Goal: Information Seeking & Learning: Learn about a topic

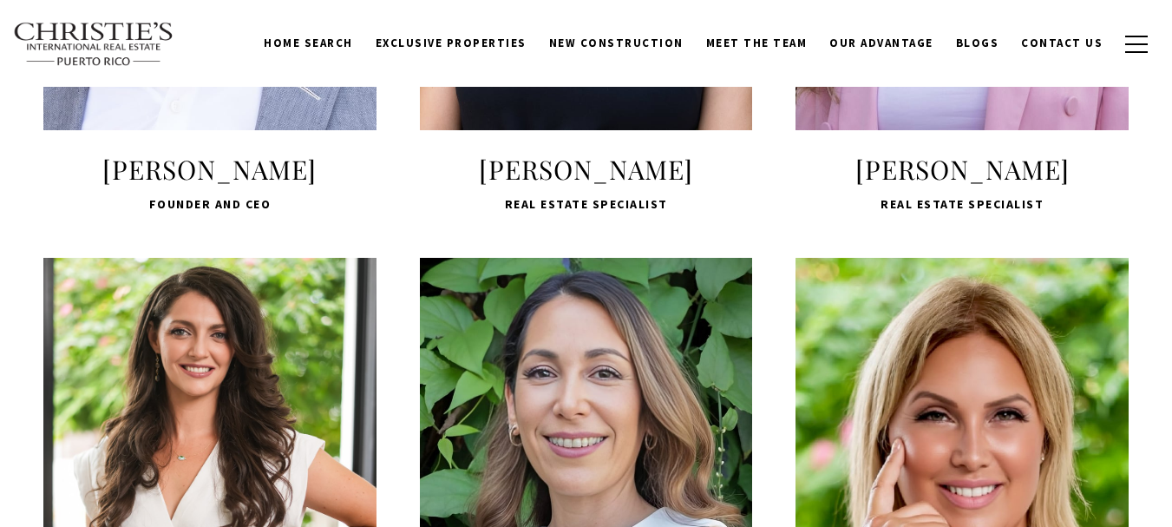
scroll to position [868, 0]
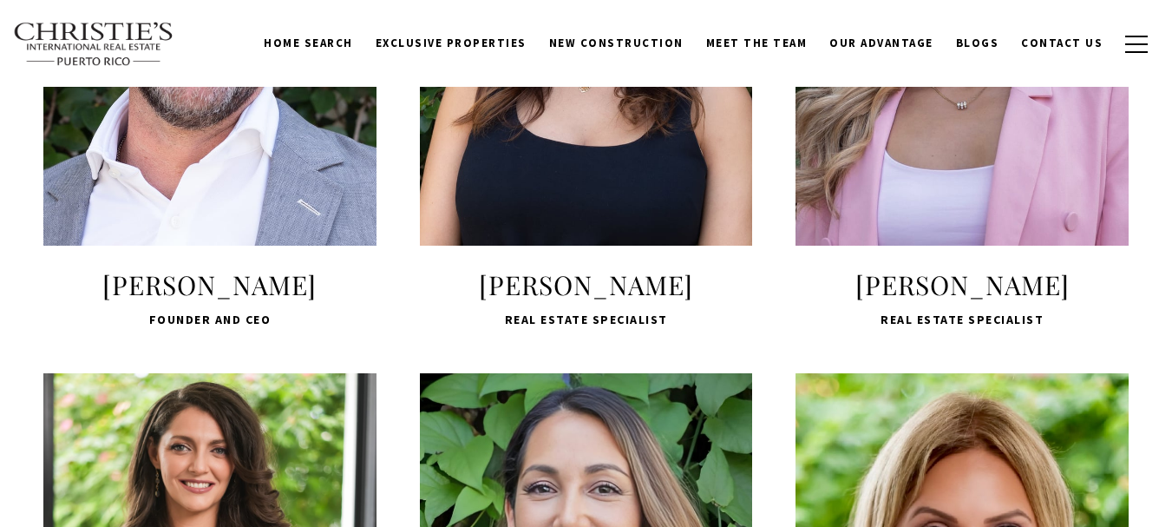
click at [569, 276] on span "[PERSON_NAME]" at bounding box center [586, 284] width 333 height 35
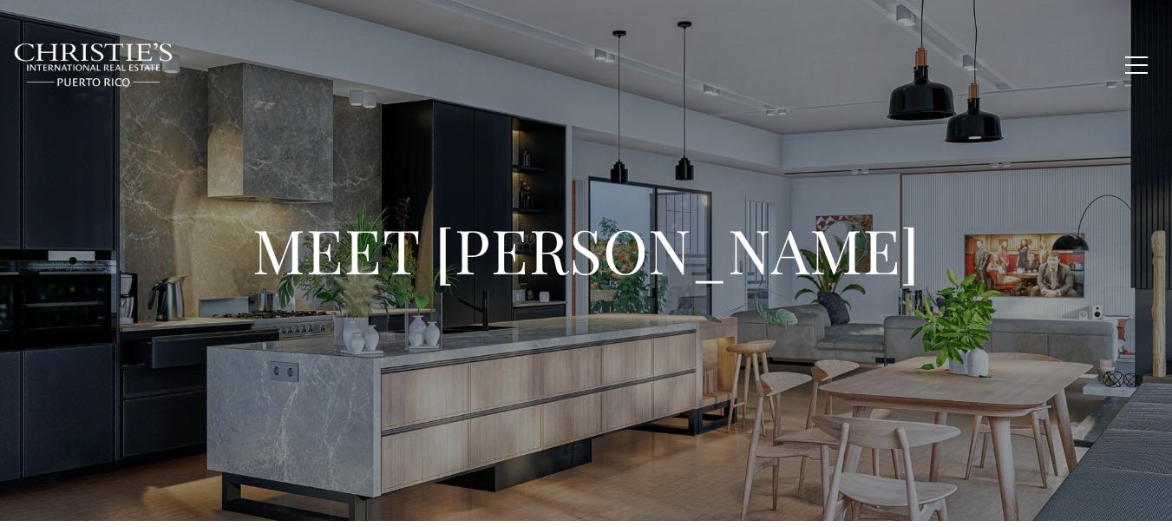
click at [660, 191] on div "MEET [PERSON_NAME]" at bounding box center [586, 260] width 1172 height 521
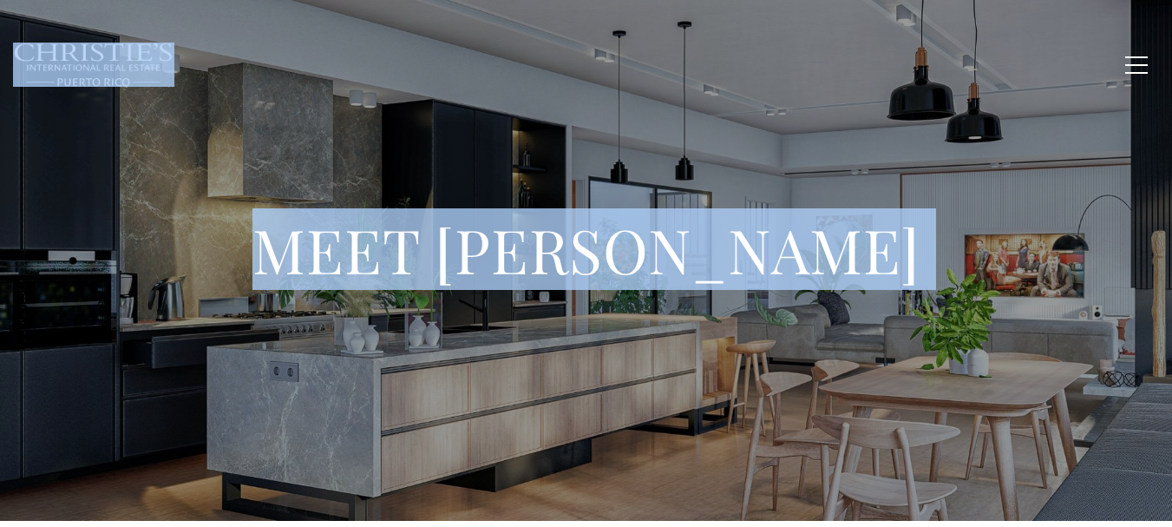
copy body "Home Search [GEOGRAPHIC_DATA] [GEOGRAPHIC_DATA] Coastal [GEOGRAPHIC_DATA][PERSO…"
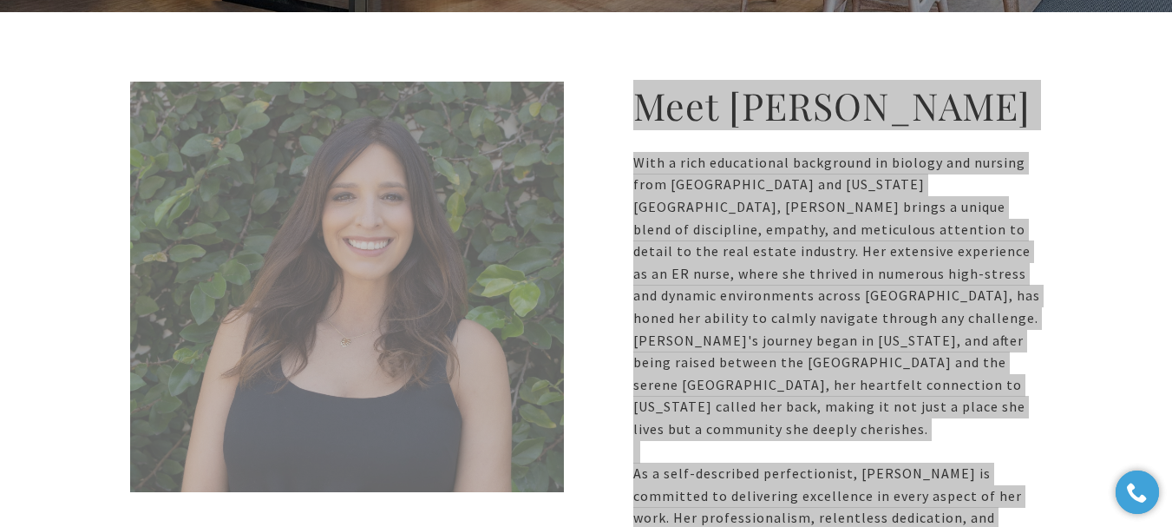
scroll to position [521, 0]
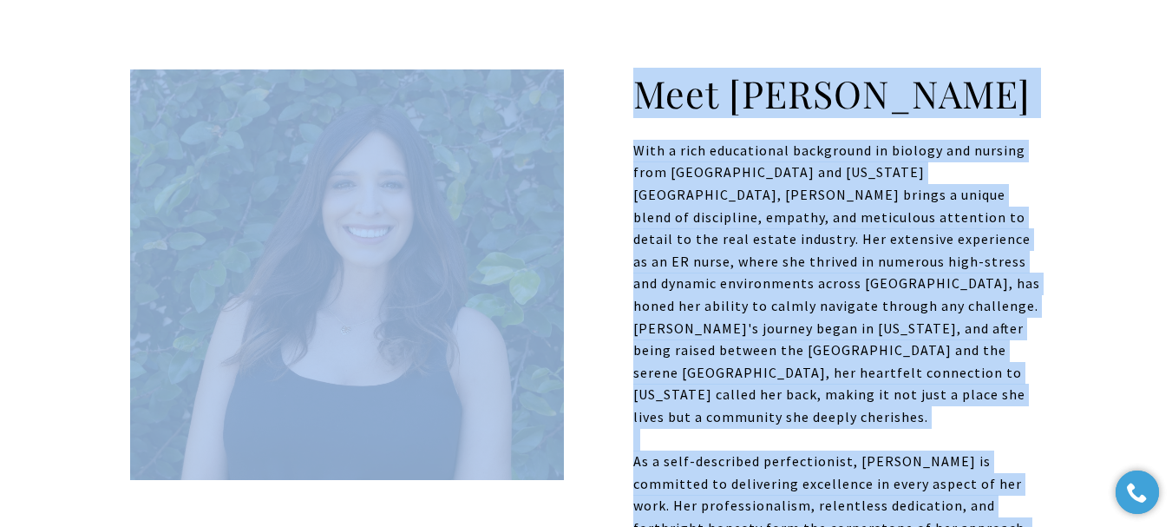
click at [598, 216] on p "With a rich educational background in biology and nursing from Boise State Univ…" at bounding box center [586, 284] width 912 height 289
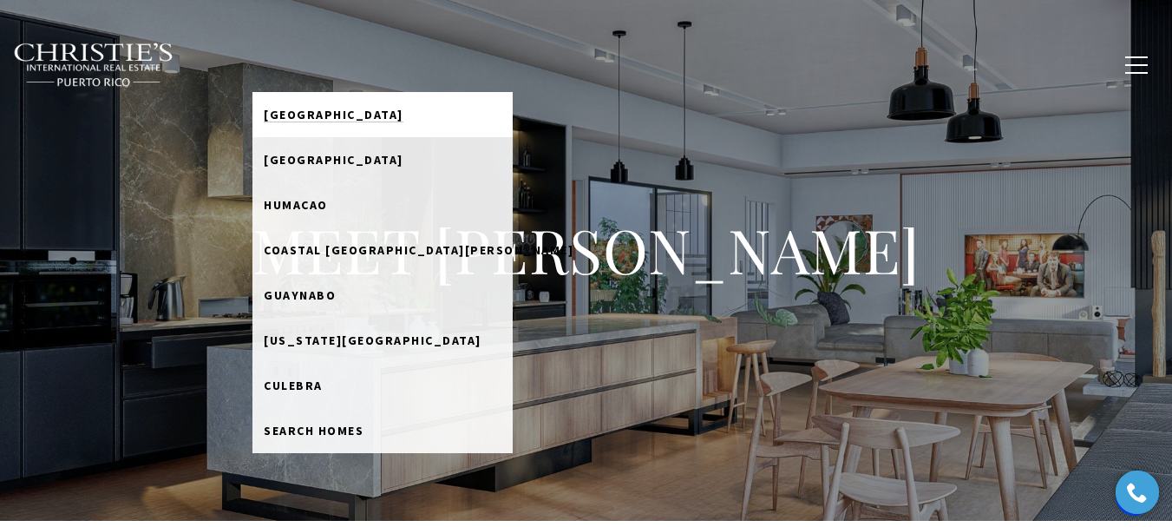
click at [402, 115] on link "[GEOGRAPHIC_DATA]" at bounding box center [382, 114] width 260 height 45
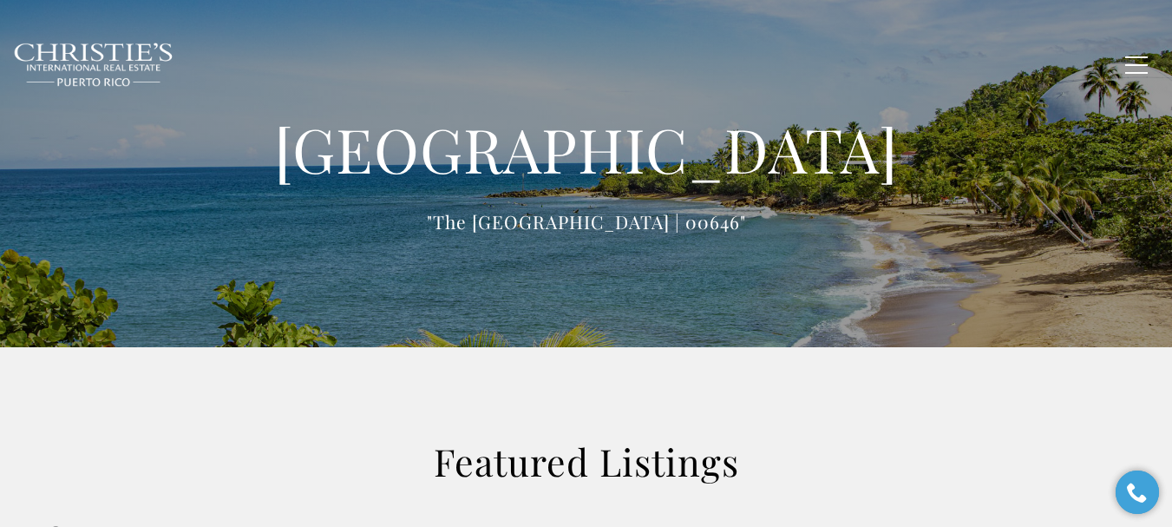
type input "**********"
type input "*********"
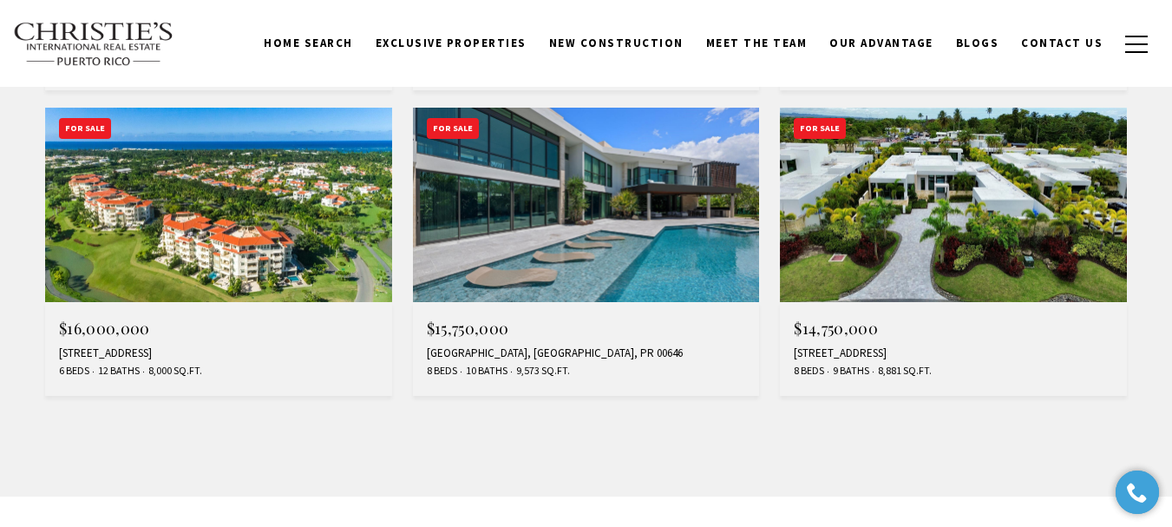
scroll to position [1562, 0]
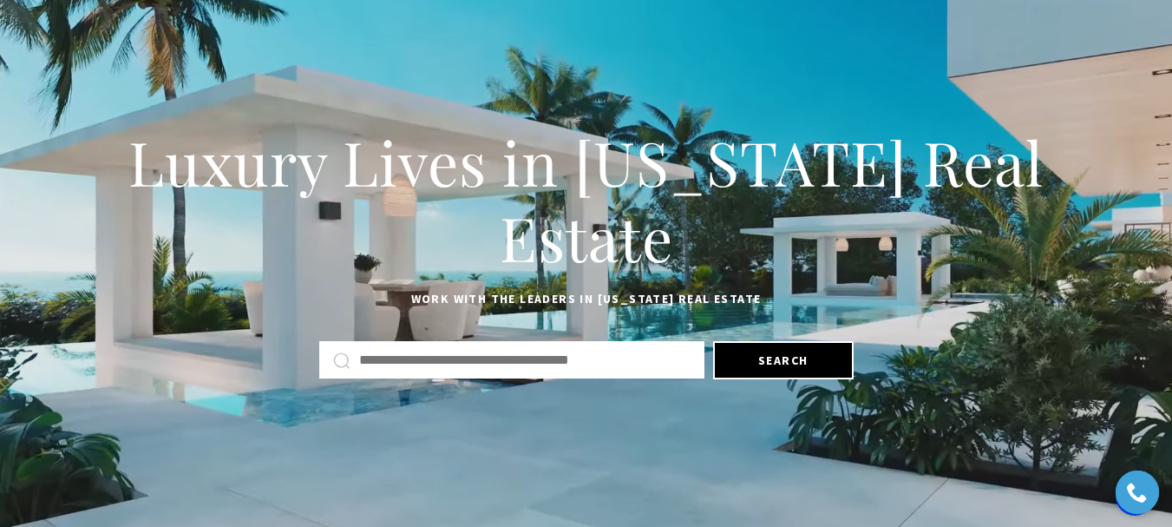
scroll to position [87, 0]
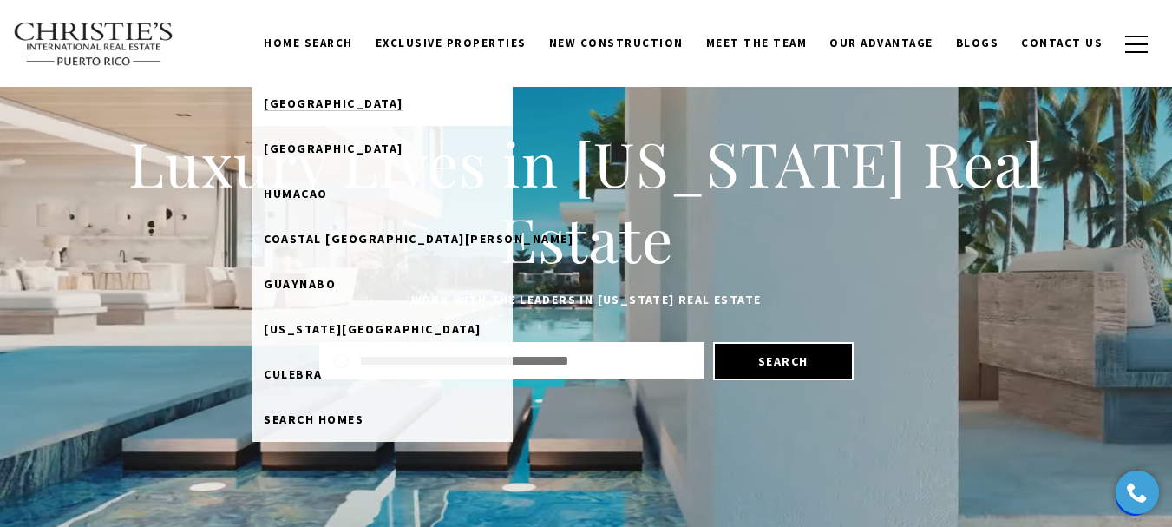
click at [379, 103] on span "[GEOGRAPHIC_DATA]" at bounding box center [334, 103] width 140 height 16
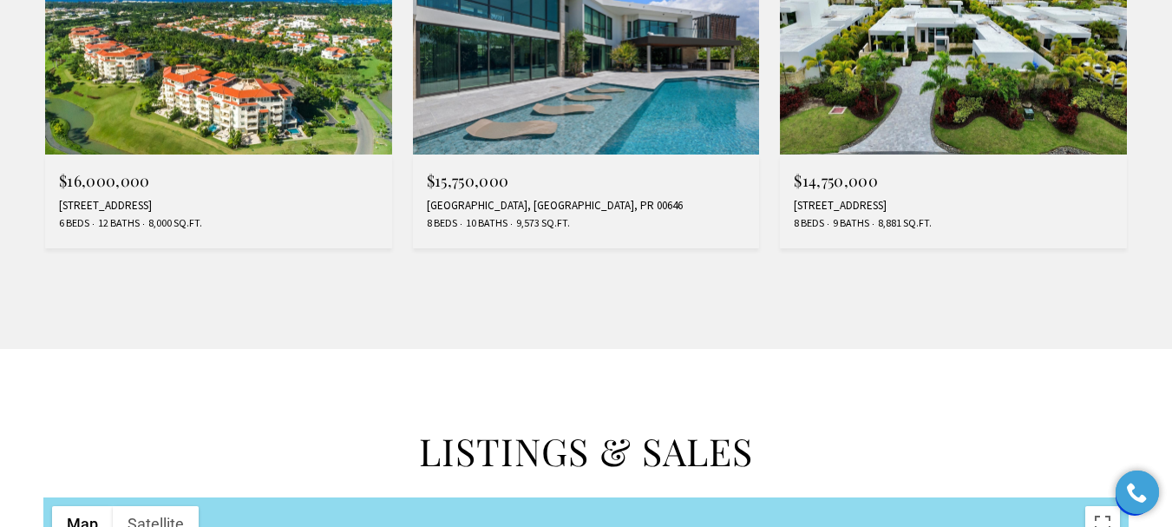
scroll to position [1475, 0]
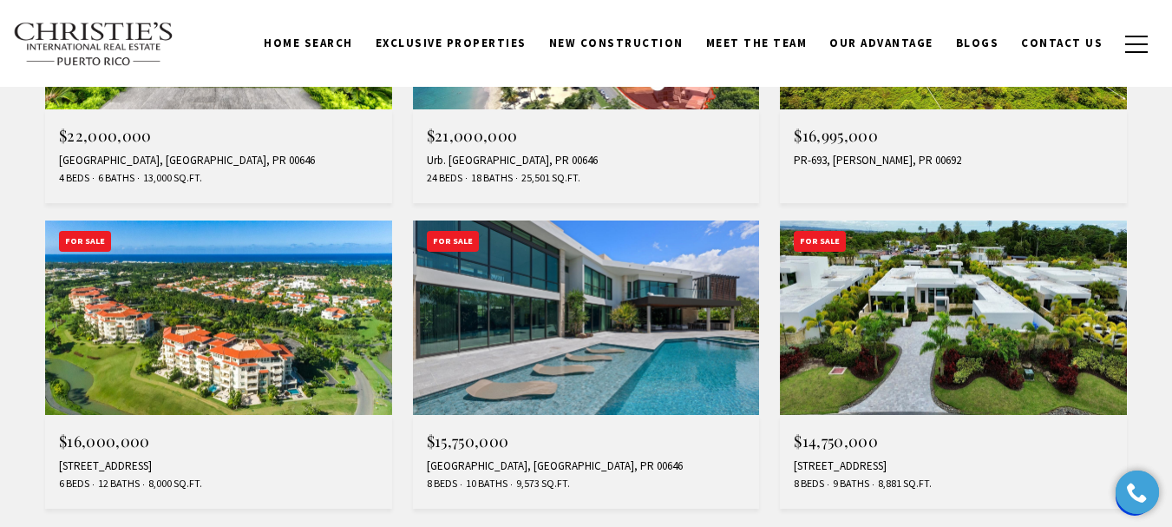
drag, startPoint x: 937, startPoint y: 369, endPoint x: 855, endPoint y: 416, distance: 94.1
click at [855, 416] on div "$14,750,000 202 LEGACY DORADO BEACH EAST, DORADO, PR 00646 8 Beds 9 Baths 8,881…" at bounding box center [953, 462] width 347 height 94
click at [864, 297] on img at bounding box center [953, 317] width 347 height 195
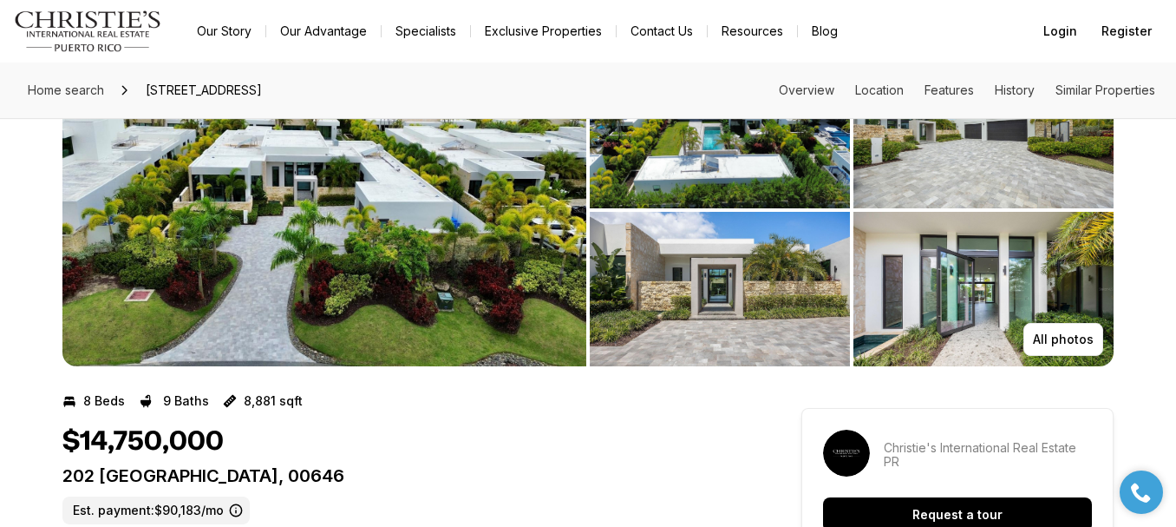
scroll to position [174, 0]
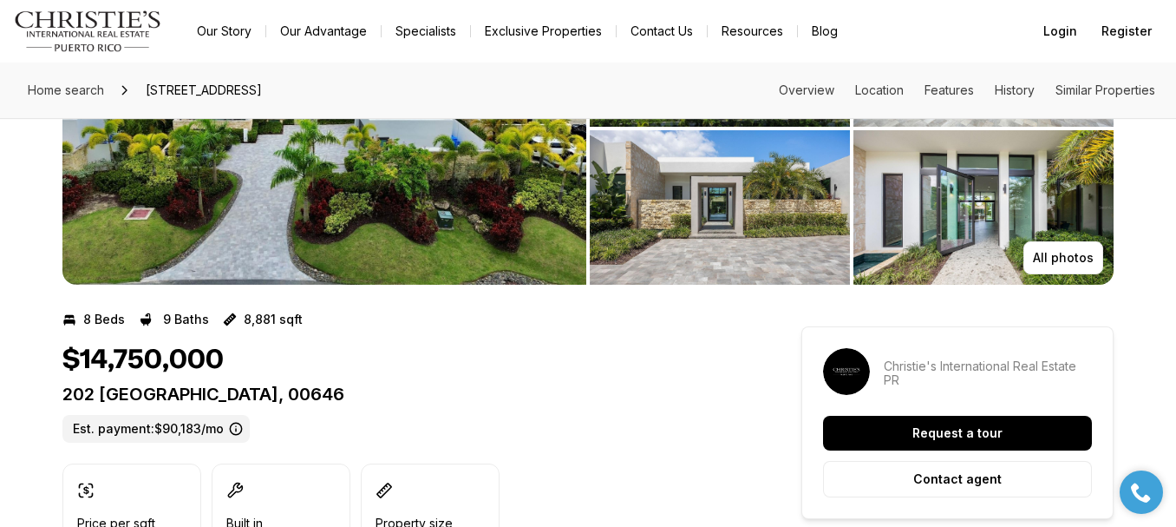
drag, startPoint x: 560, startPoint y: 393, endPoint x: 47, endPoint y: 390, distance: 512.8
copy p "202 LEGACY DORADO BEACH EAST DORADO PR, 00646"
click at [344, 284] on img "View image gallery" at bounding box center [324, 128] width 524 height 312
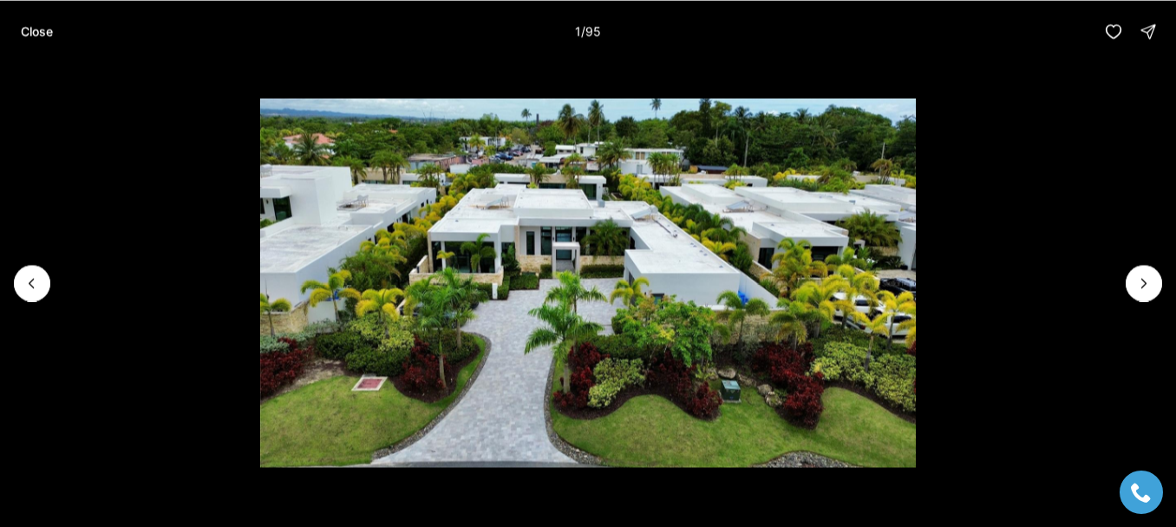
scroll to position [0, 0]
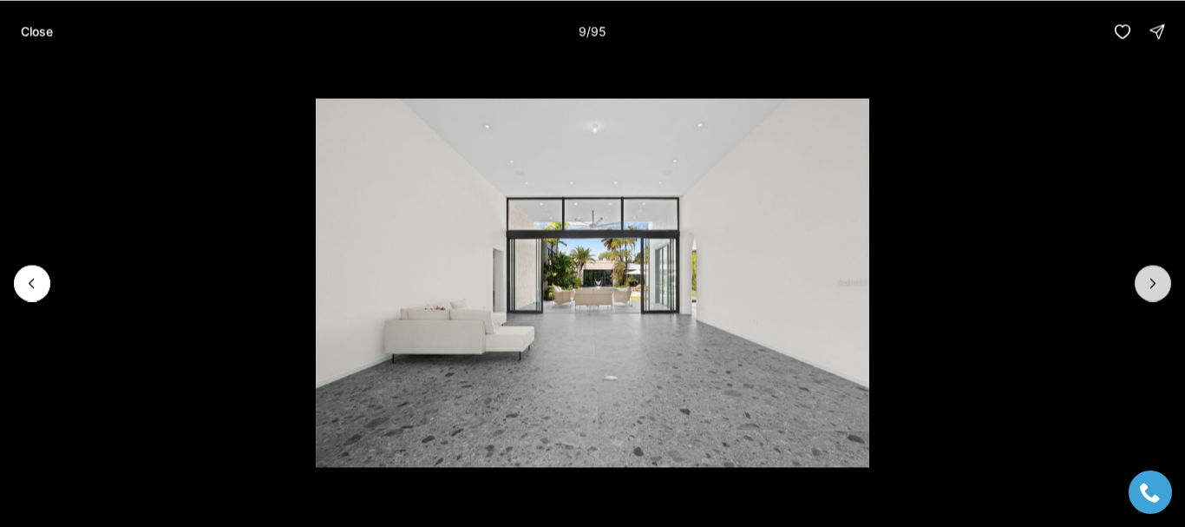
click at [1160, 293] on button "Next slide" at bounding box center [1153, 283] width 36 height 36
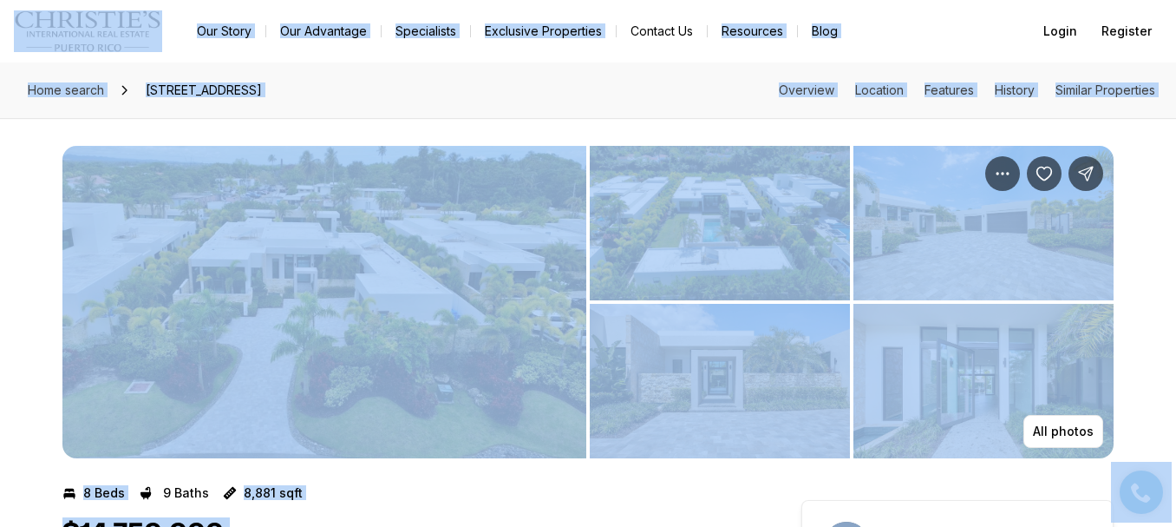
copy body "Go to: Homepage Our Story Our Advantage Specialists Exclusive Properties Contac…"
click at [638, 114] on div "Home search 202 LEGACY DORADO BEACH EAST, DORADO PR, 00646 Overview Location Fe…" at bounding box center [588, 90] width 1176 height 56
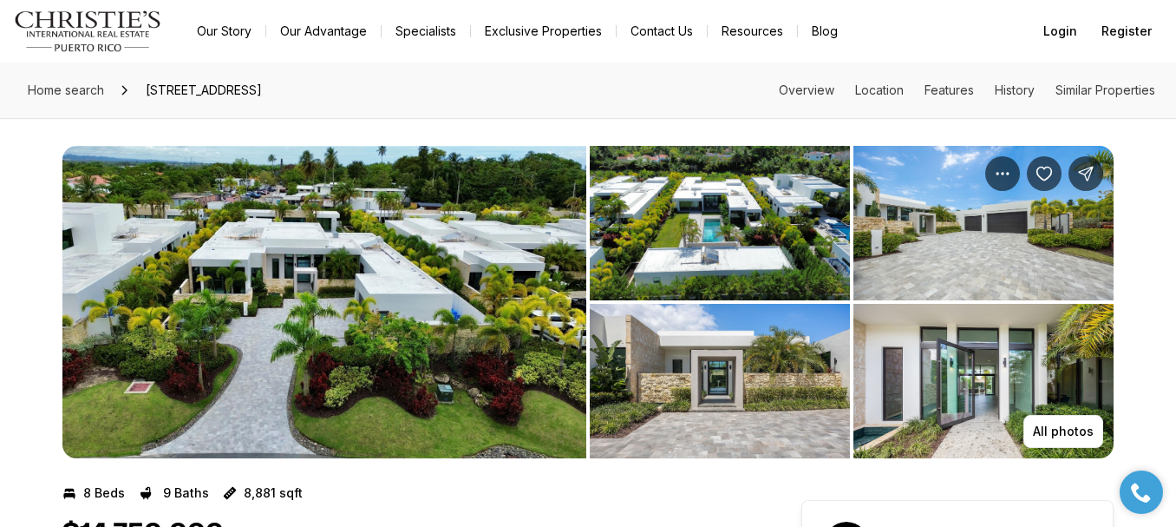
click at [410, 27] on link "Specialists" at bounding box center [426, 31] width 88 height 24
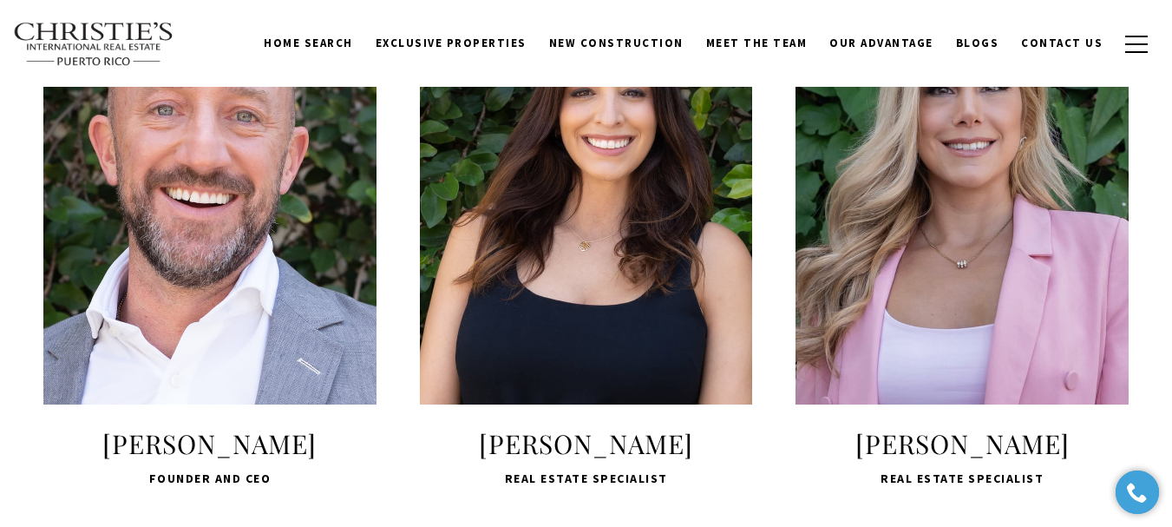
scroll to position [694, 0]
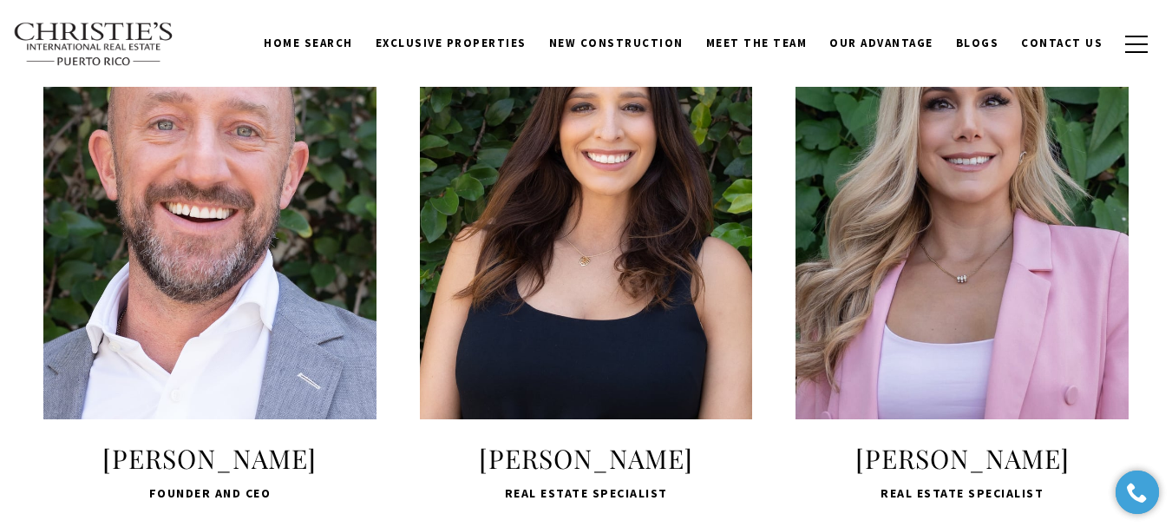
click at [921, 187] on div "LEARN MORE" at bounding box center [962, 202] width 333 height 433
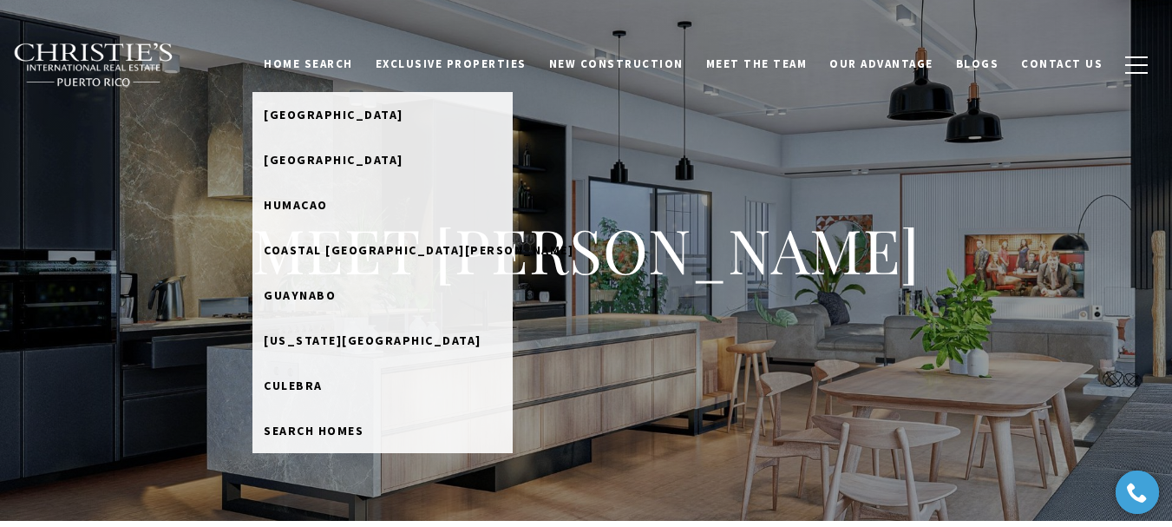
click at [364, 62] on link "Home Search" at bounding box center [308, 64] width 112 height 33
click at [351, 53] on link "Home Search" at bounding box center [308, 64] width 112 height 33
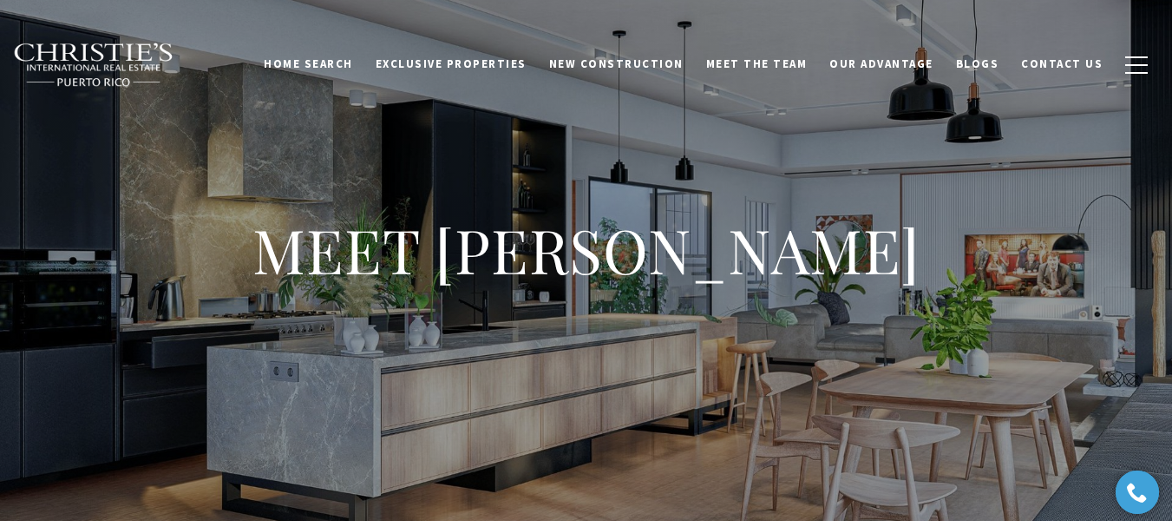
click at [360, 69] on link "Home Search" at bounding box center [308, 64] width 112 height 33
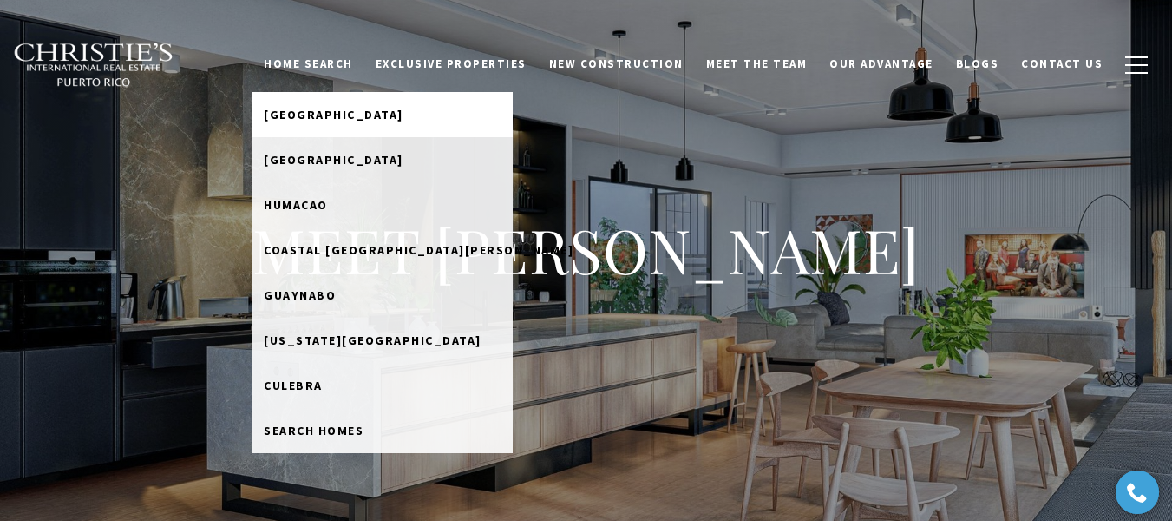
click at [364, 107] on span "[GEOGRAPHIC_DATA]" at bounding box center [334, 115] width 140 height 16
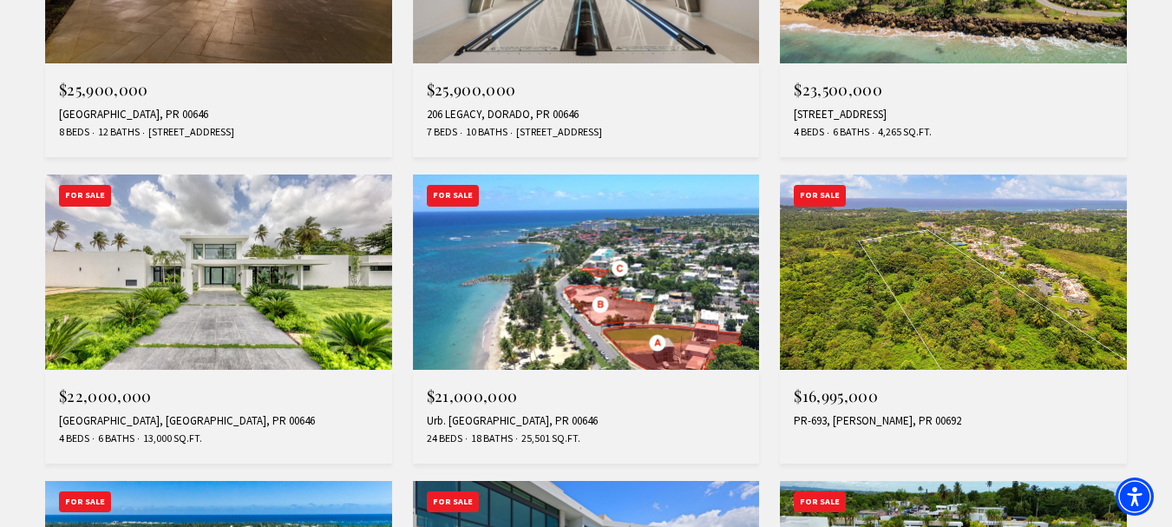
click at [273, 325] on img at bounding box center [218, 271] width 347 height 195
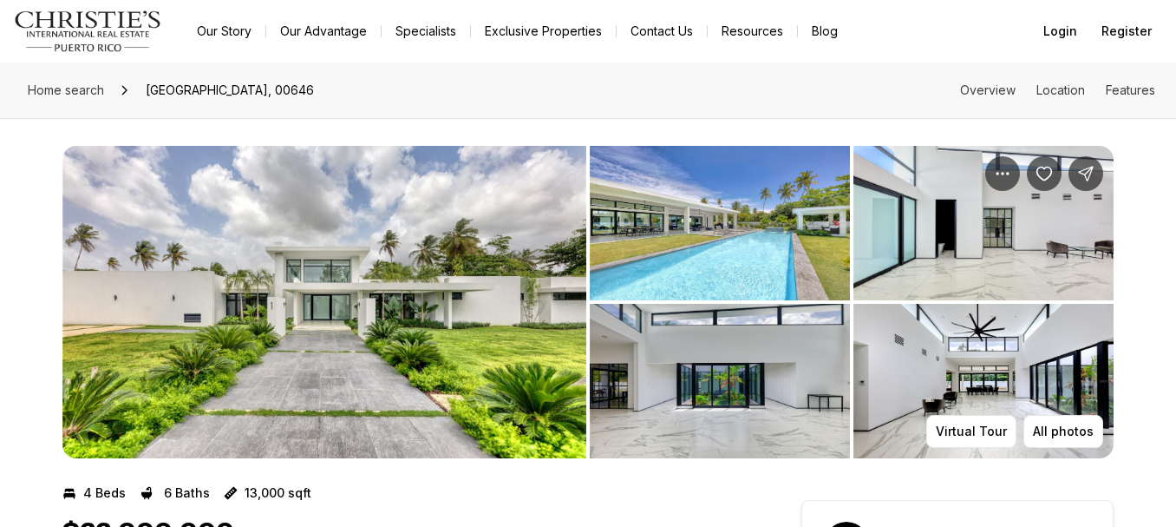
click at [948, 349] on img "View image gallery" at bounding box center [984, 381] width 260 height 154
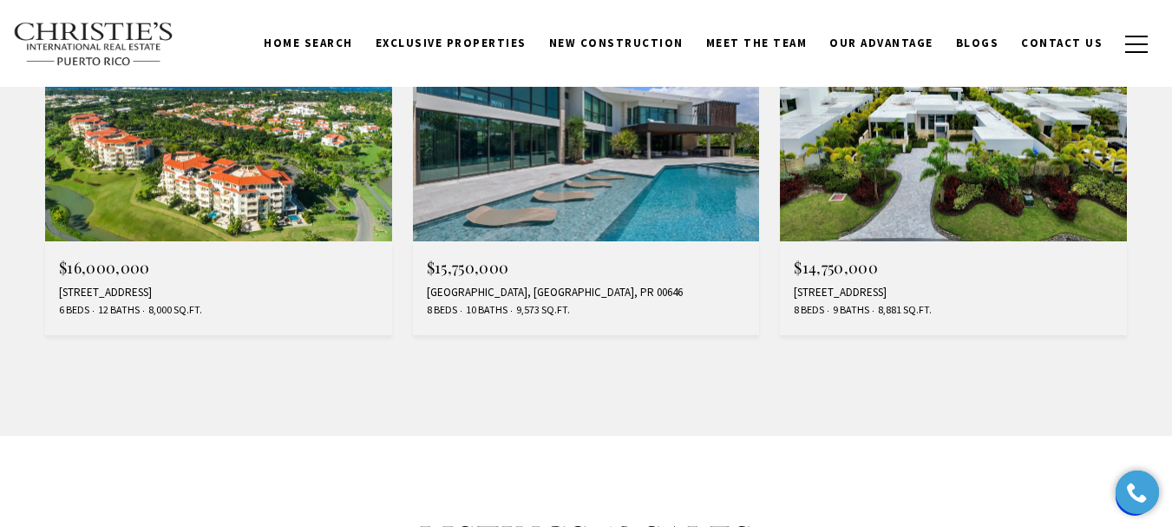
click at [923, 194] on img at bounding box center [953, 144] width 347 height 195
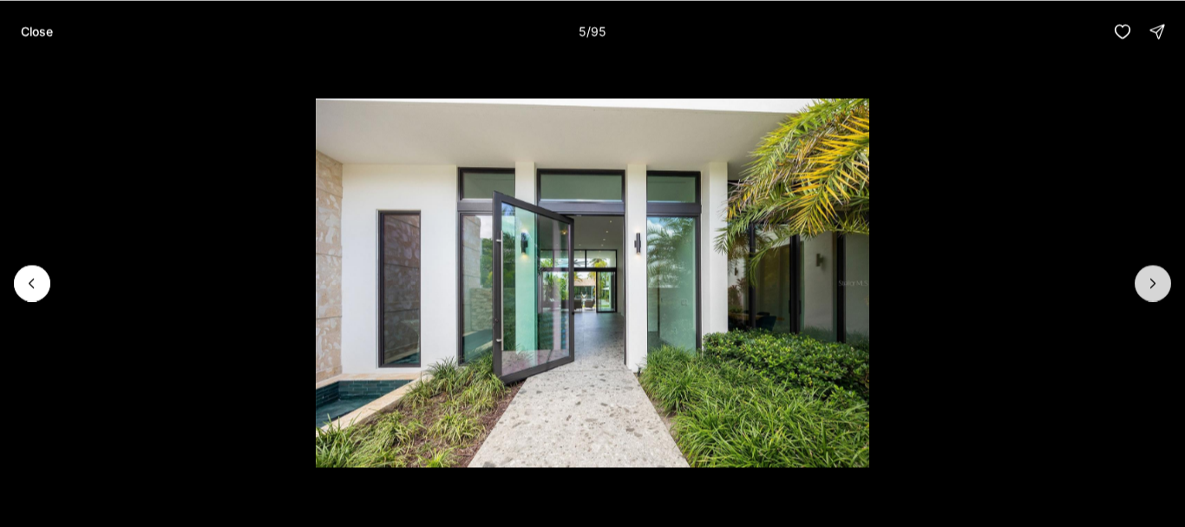
drag, startPoint x: 1128, startPoint y: 291, endPoint x: 1168, endPoint y: 285, distance: 40.2
click at [1145, 287] on div at bounding box center [592, 282] width 1185 height 440
click at [1168, 285] on button "Next slide" at bounding box center [1153, 283] width 36 height 36
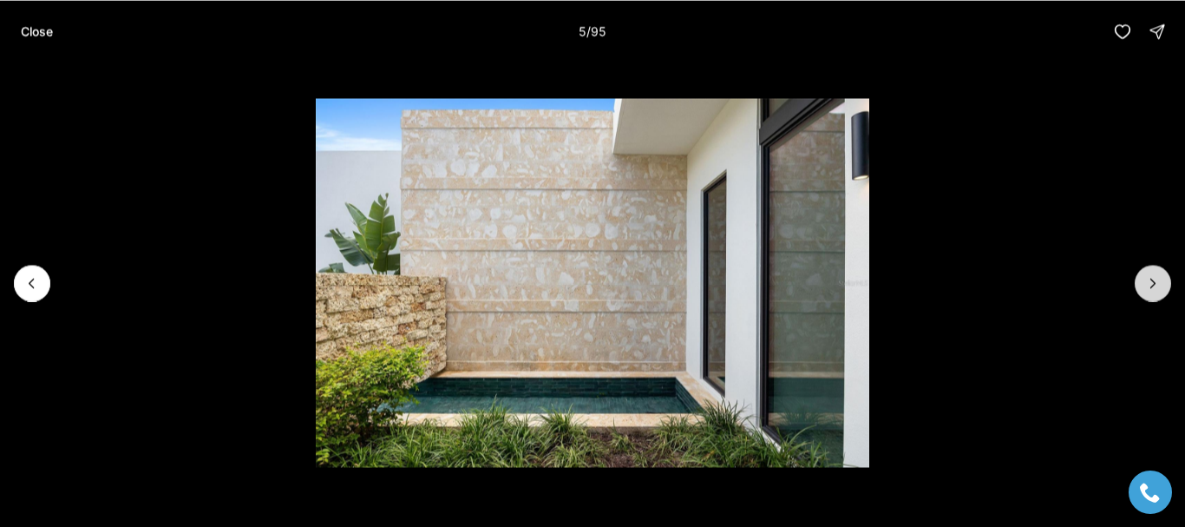
click at [1168, 285] on button "Next slide" at bounding box center [1153, 283] width 36 height 36
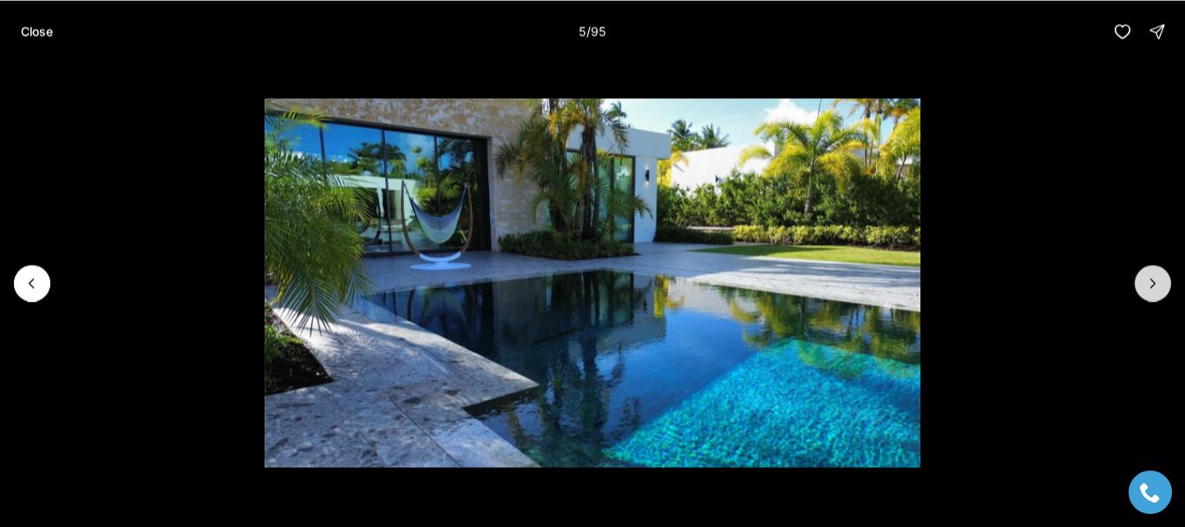
click at [1168, 285] on button "Next slide" at bounding box center [1153, 283] width 36 height 36
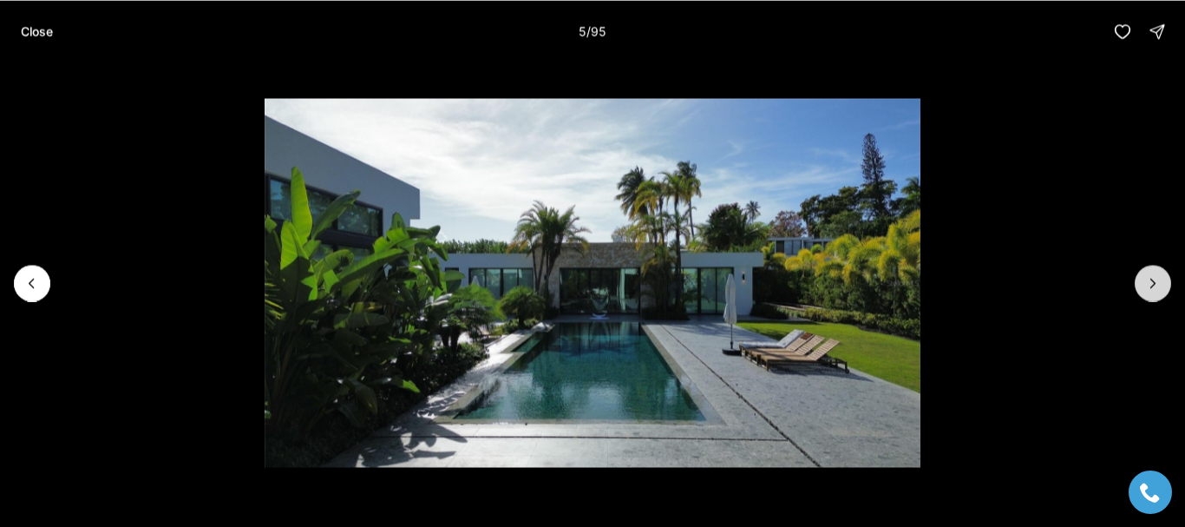
click at [1168, 285] on button "Next slide" at bounding box center [1153, 283] width 36 height 36
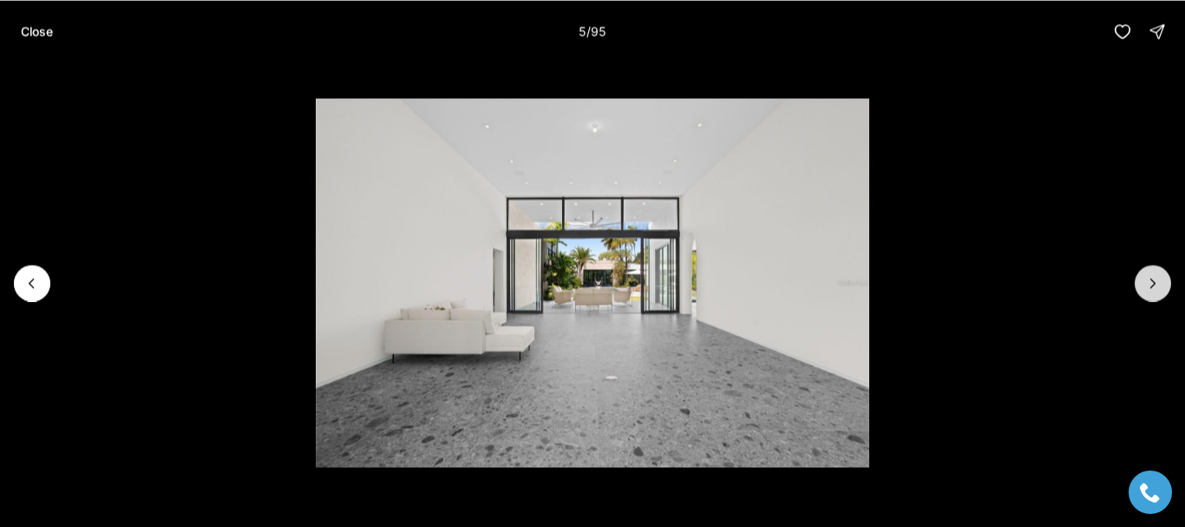
click at [1168, 285] on button "Next slide" at bounding box center [1153, 283] width 36 height 36
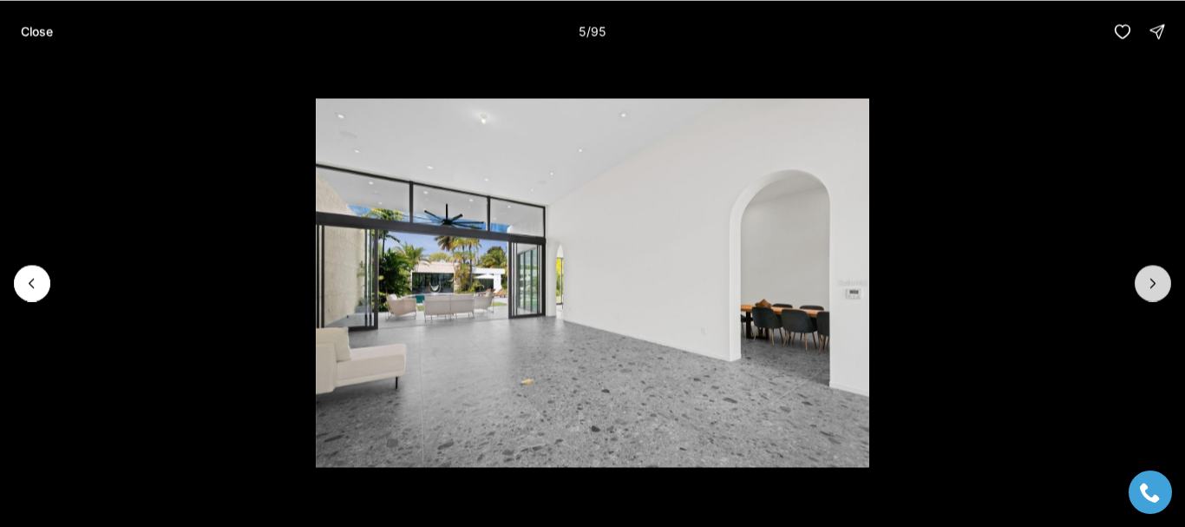
click at [1168, 285] on button "Next slide" at bounding box center [1153, 283] width 36 height 36
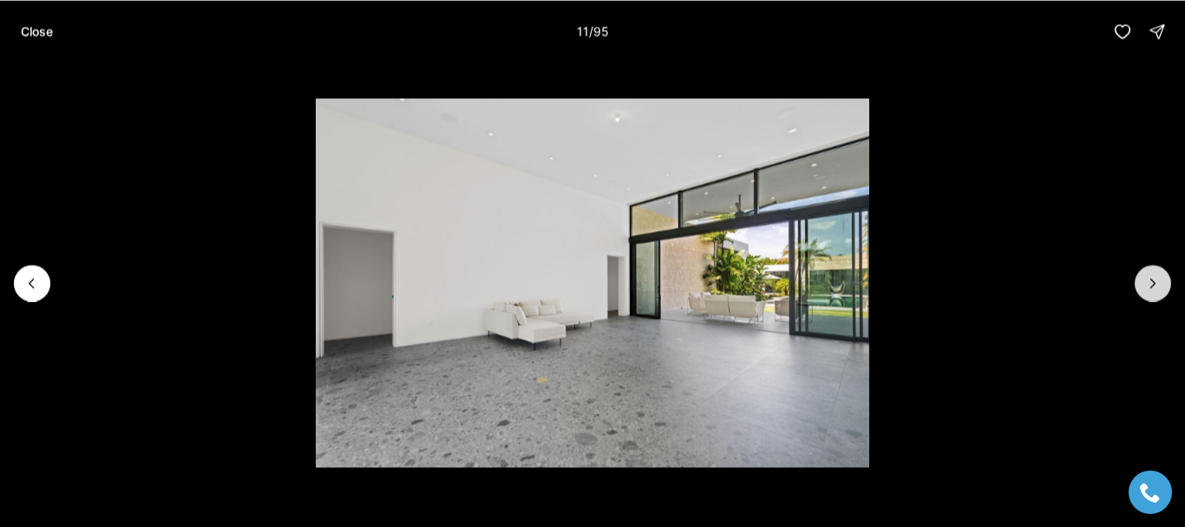
click at [1168, 285] on button "Next slide" at bounding box center [1153, 283] width 36 height 36
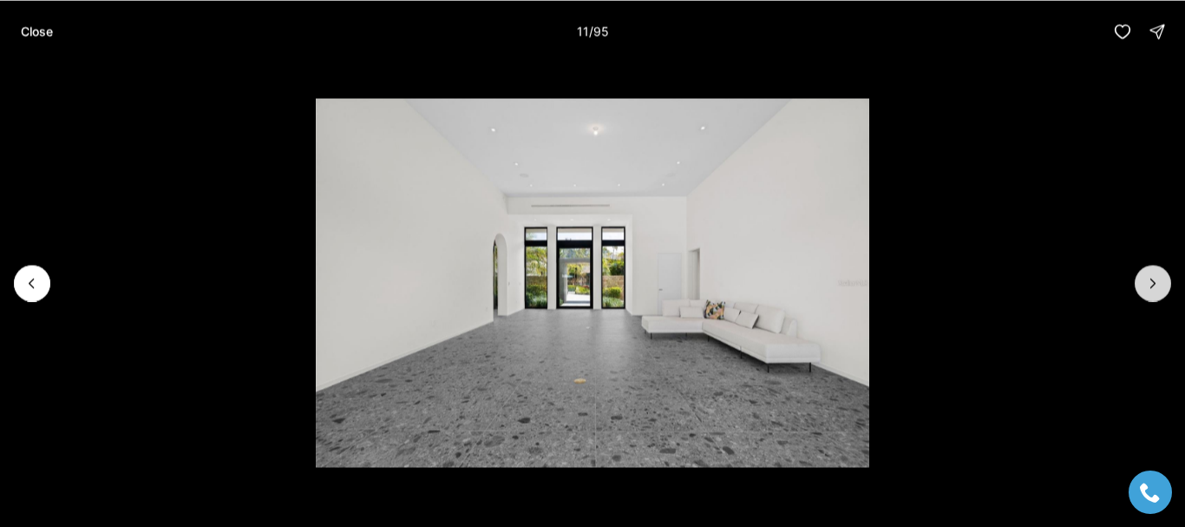
click at [1168, 285] on button "Next slide" at bounding box center [1153, 283] width 36 height 36
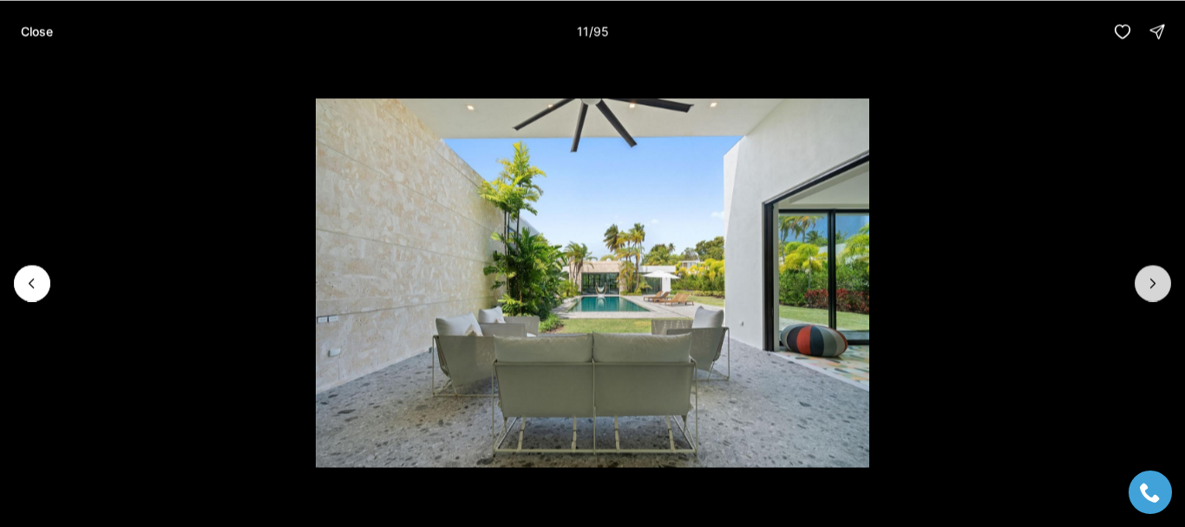
click at [1168, 285] on button "Next slide" at bounding box center [1153, 283] width 36 height 36
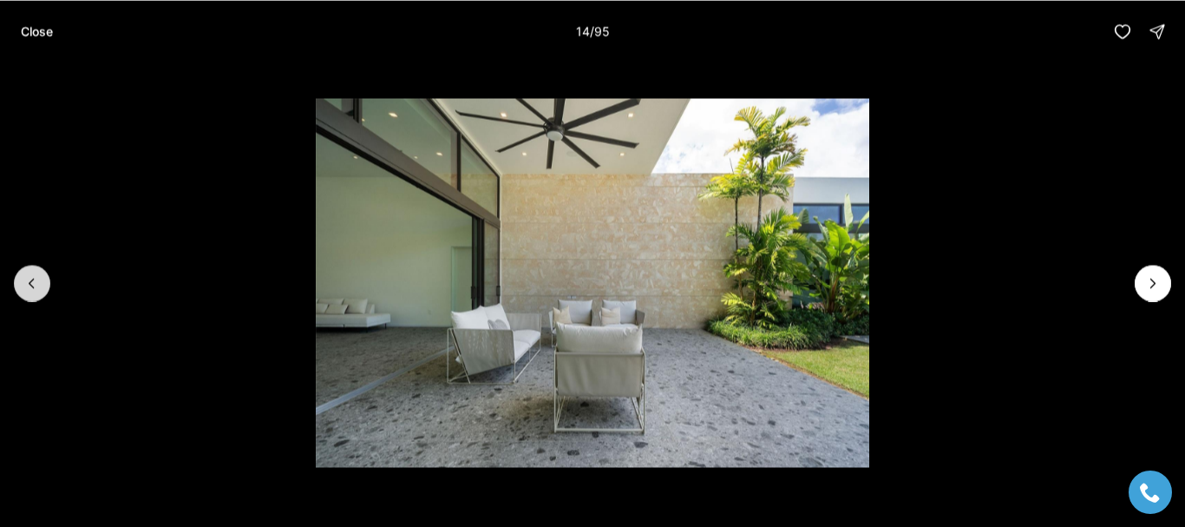
click at [40, 291] on button "Previous slide" at bounding box center [32, 283] width 36 height 36
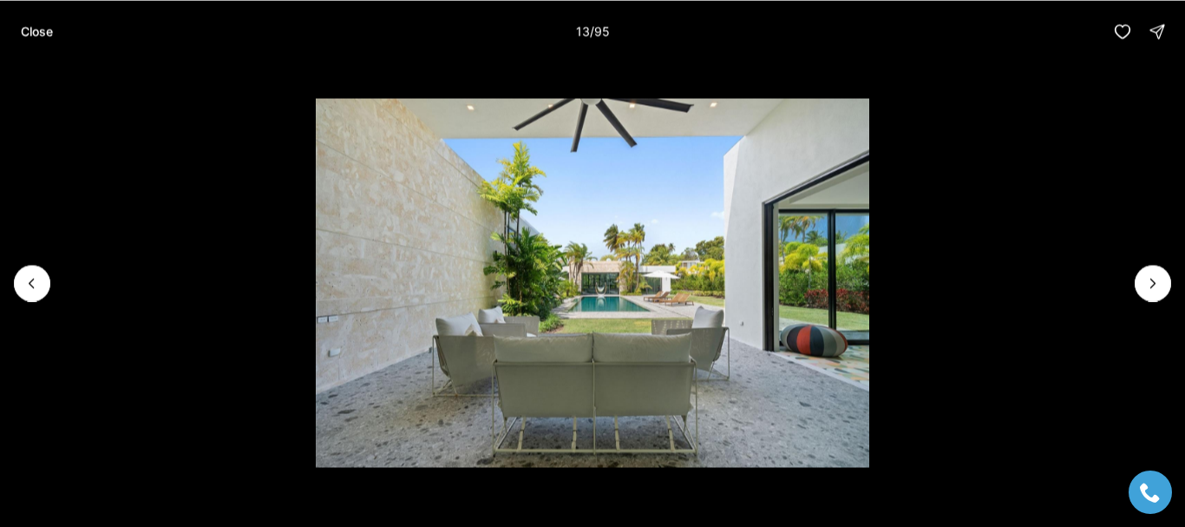
click at [947, 180] on li "13 of 95" at bounding box center [592, 282] width 1185 height 440
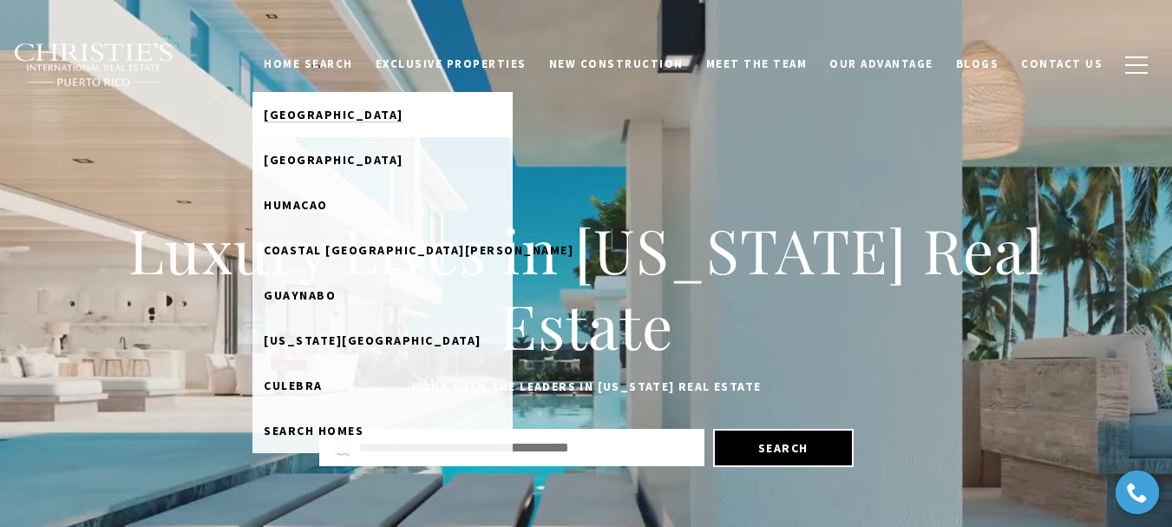
click at [346, 121] on span "[GEOGRAPHIC_DATA]" at bounding box center [334, 115] width 140 height 16
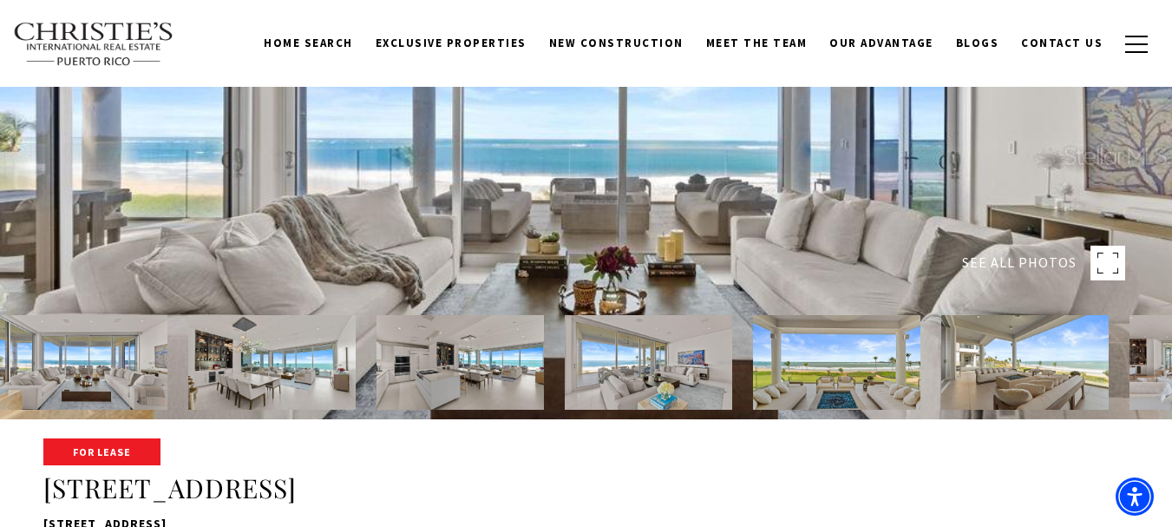
scroll to position [87, 0]
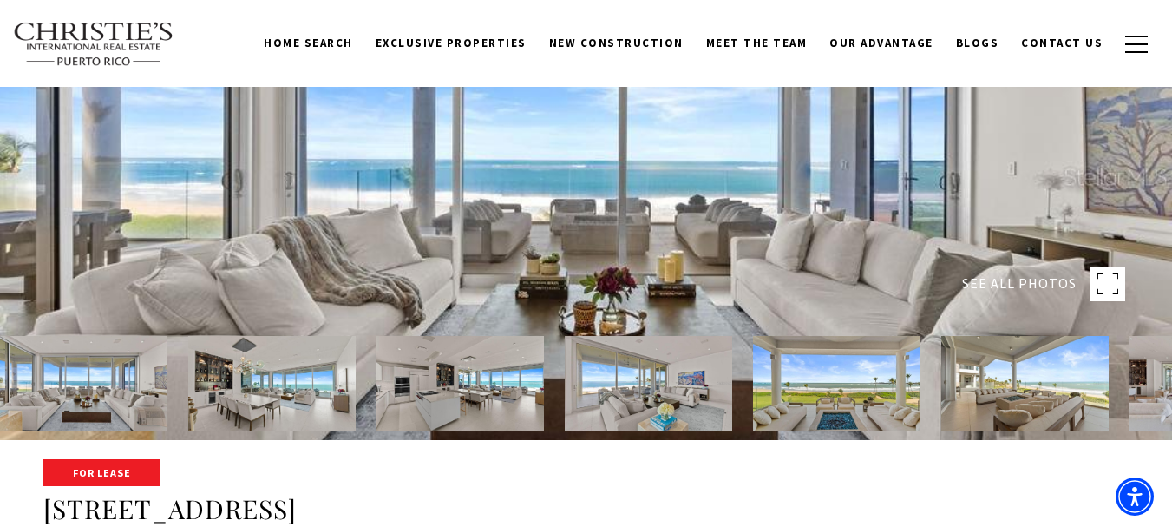
click at [1045, 388] on img at bounding box center [1024, 383] width 167 height 95
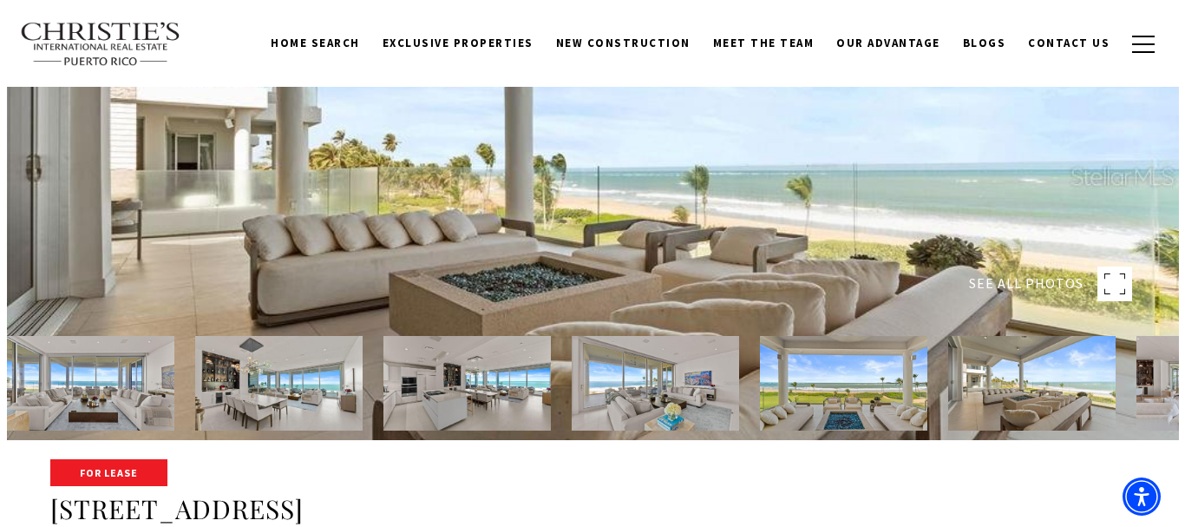
scroll to position [0, 0]
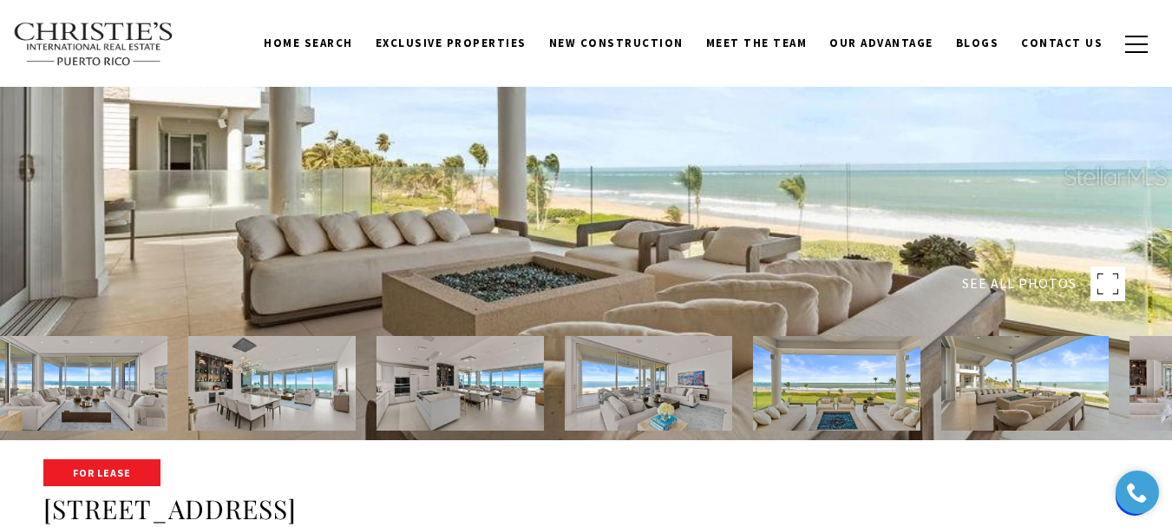
click at [865, 252] on div at bounding box center [586, 176] width 1172 height 527
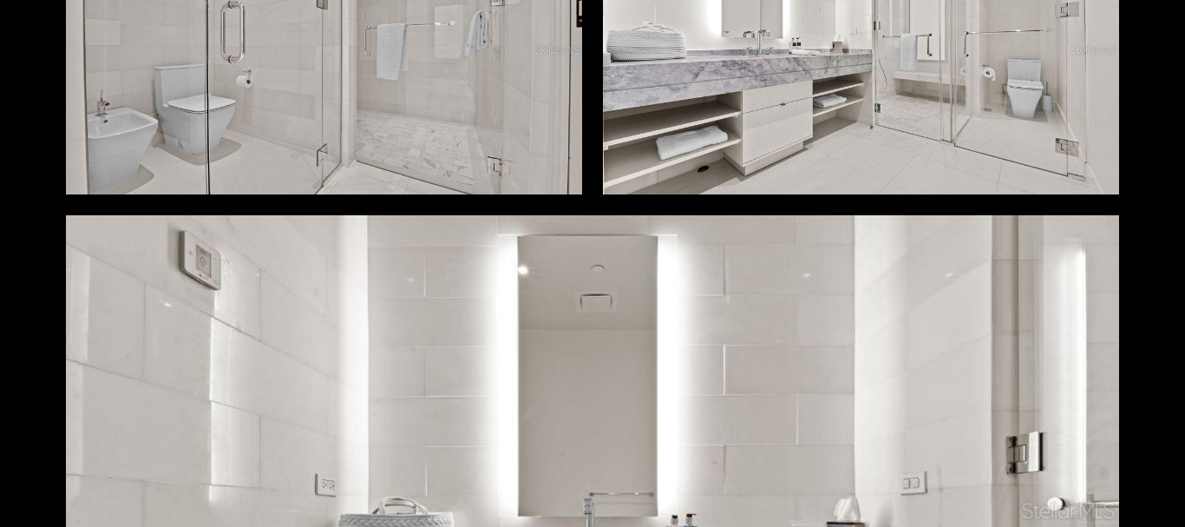
scroll to position [5900, 0]
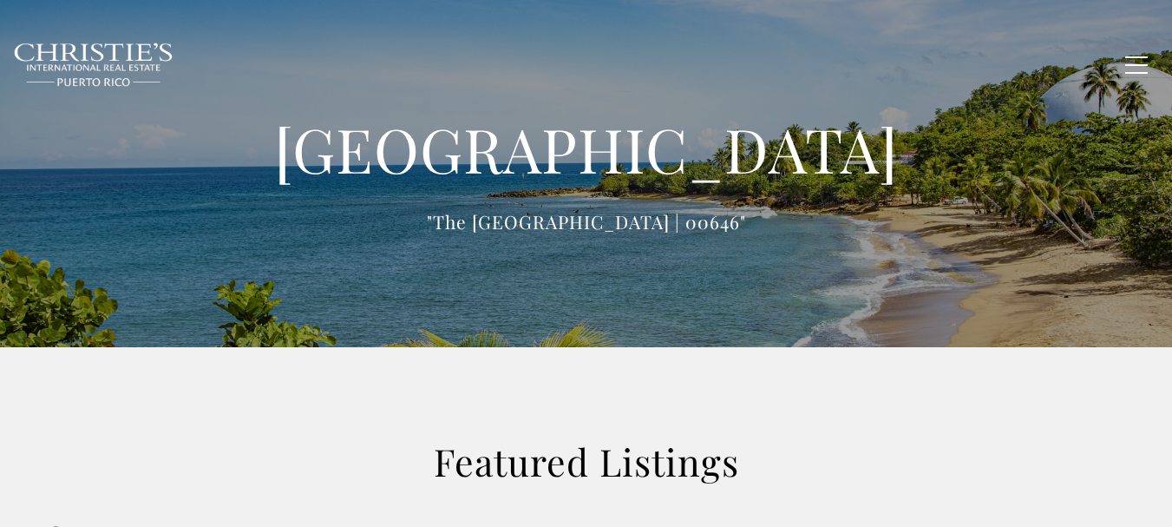
type input "**********"
type input "*********"
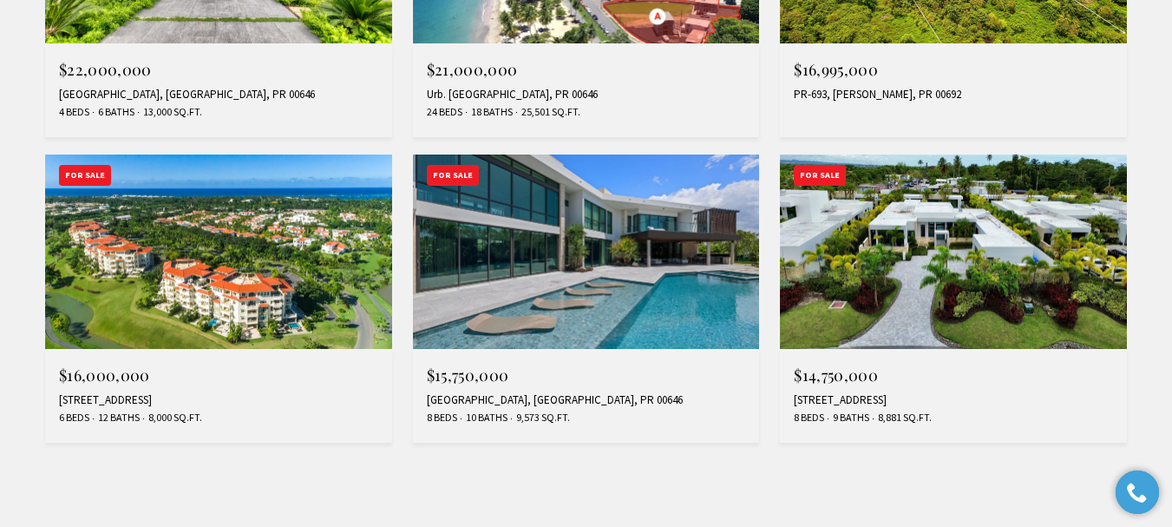
scroll to position [1301, 0]
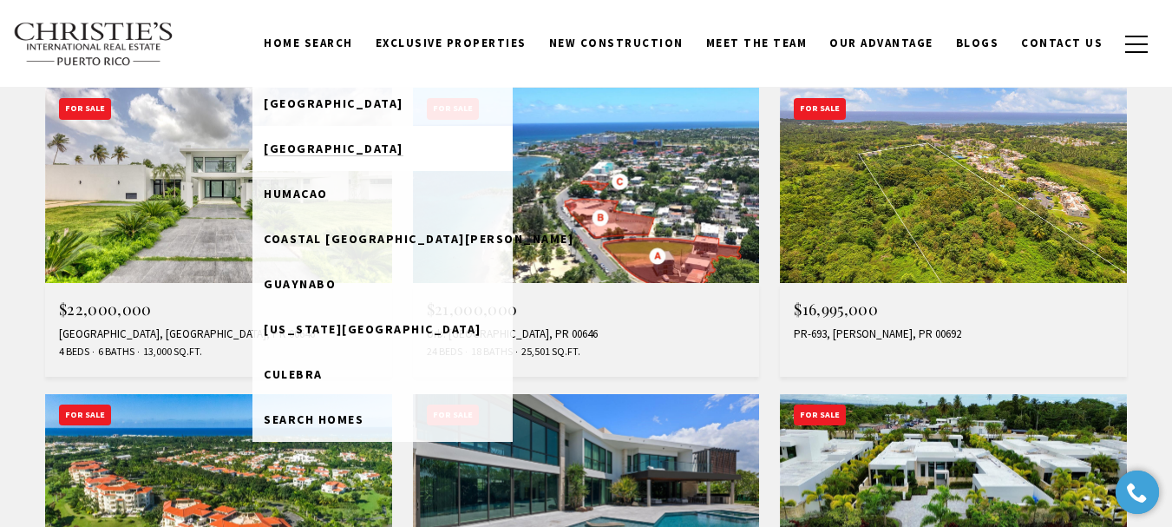
click at [345, 147] on span "[GEOGRAPHIC_DATA]" at bounding box center [334, 149] width 140 height 16
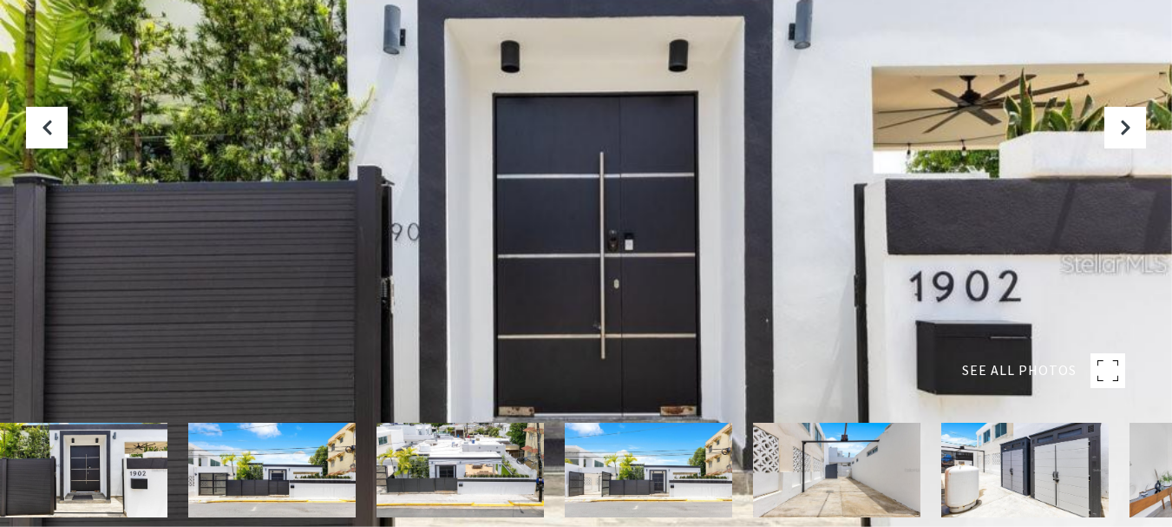
scroll to position [260, 0]
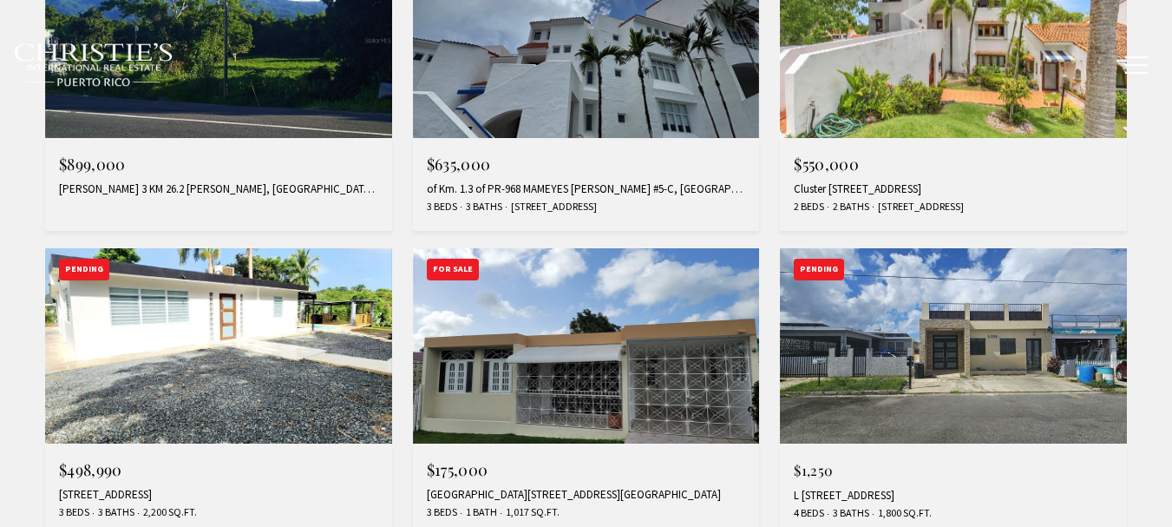
type input "**********"
type input "*********"
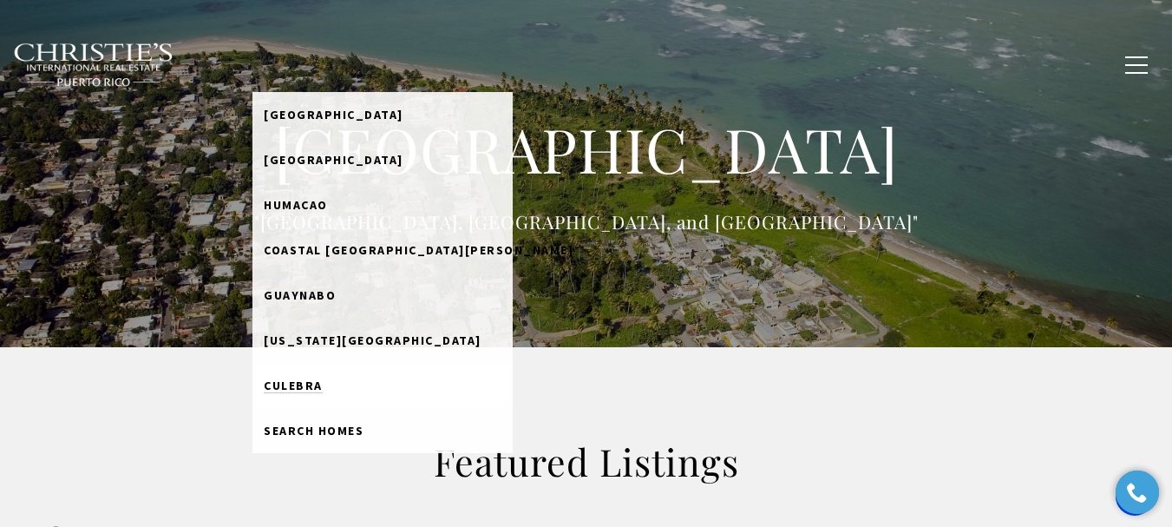
click at [323, 381] on span "Culebra" at bounding box center [293, 385] width 59 height 16
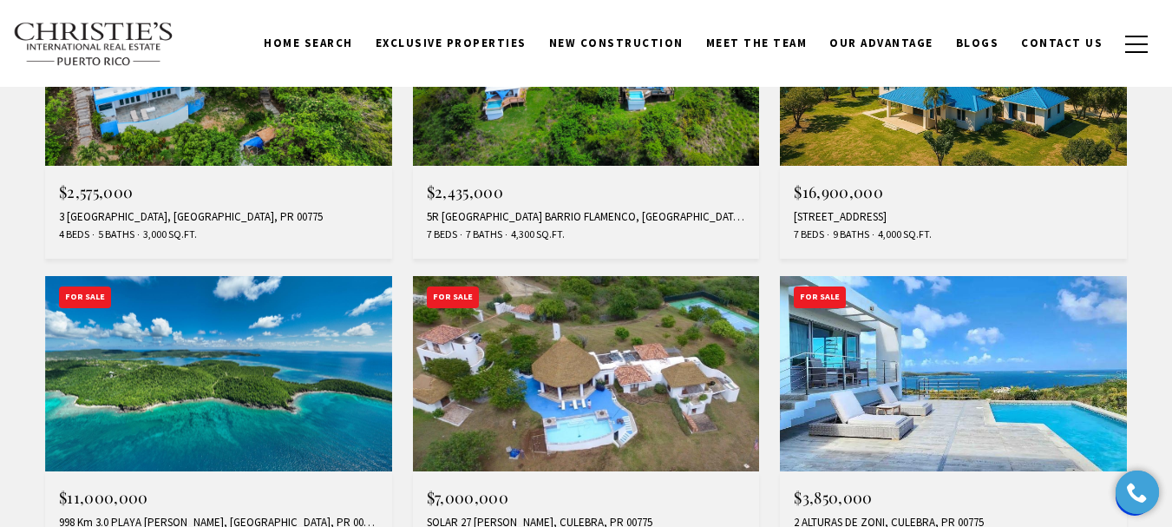
scroll to position [174, 0]
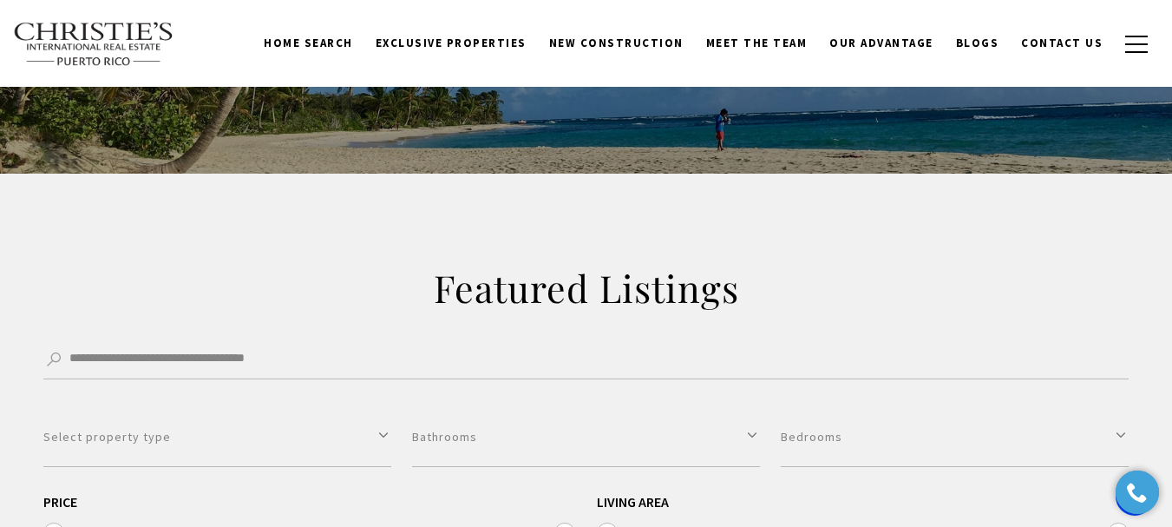
click at [350, 48] on link "Home Search" at bounding box center [308, 43] width 112 height 33
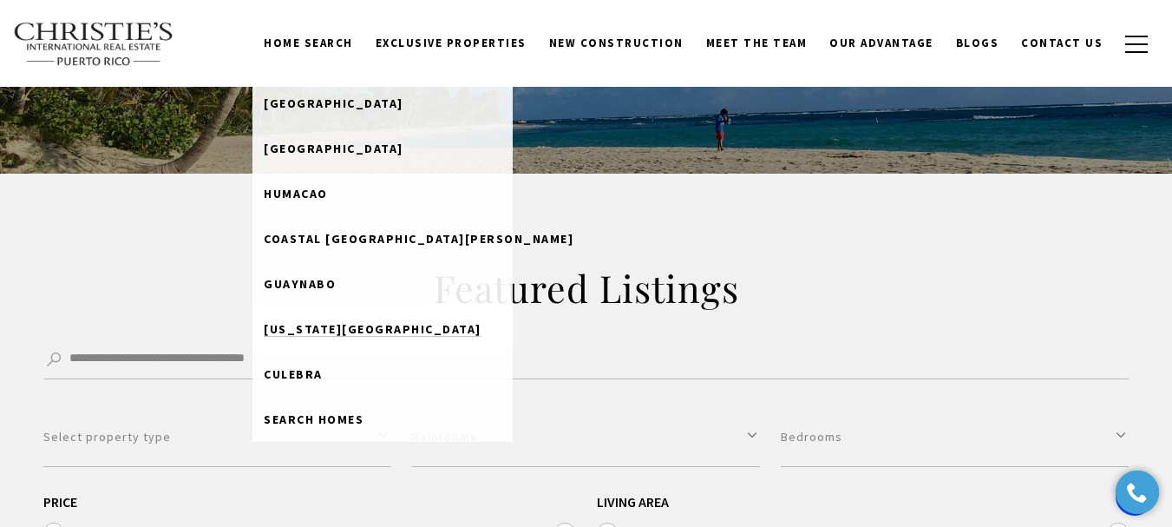
click at [358, 329] on span "[US_STATE][GEOGRAPHIC_DATA]" at bounding box center [373, 329] width 218 height 16
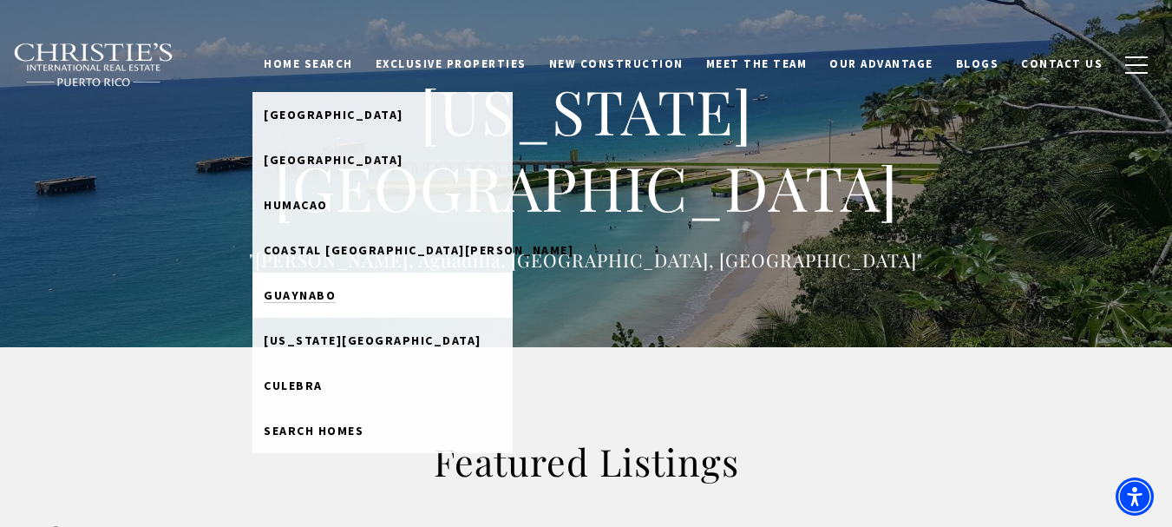
click at [354, 303] on link "Guaynabo" at bounding box center [382, 294] width 260 height 45
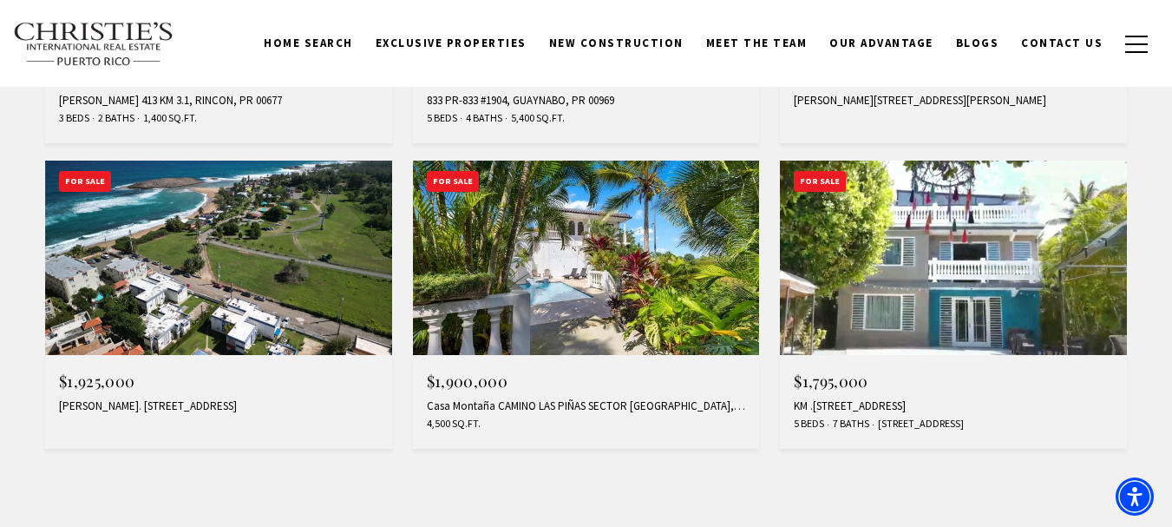
scroll to position [1388, 0]
